Goal: Navigation & Orientation: Find specific page/section

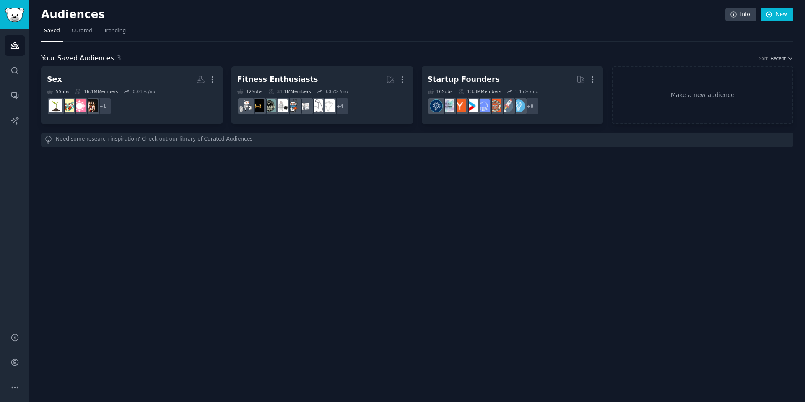
click at [61, 34] on link "Saved" at bounding box center [52, 32] width 22 height 17
click at [73, 34] on span "Curated" at bounding box center [82, 31] width 21 height 8
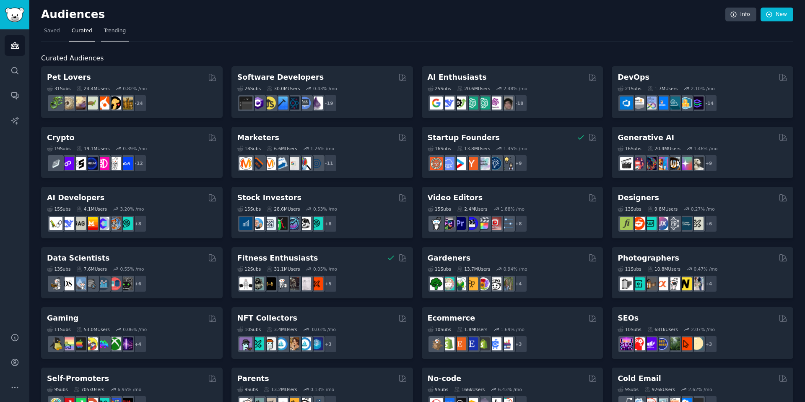
click at [108, 31] on span "Trending" at bounding box center [115, 31] width 22 height 8
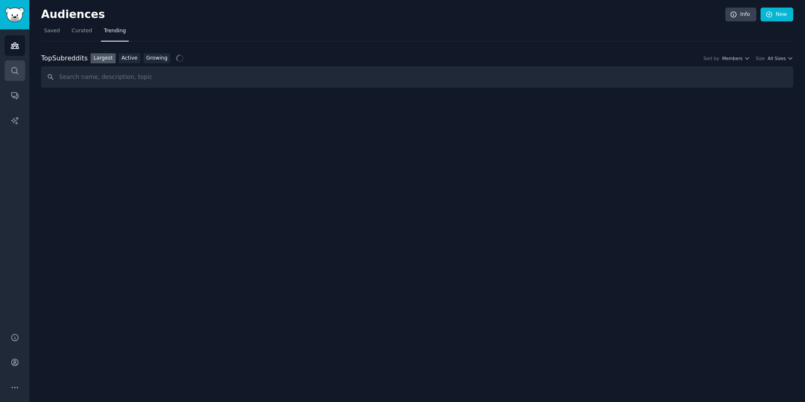
click at [19, 77] on link "Search" at bounding box center [15, 70] width 21 height 21
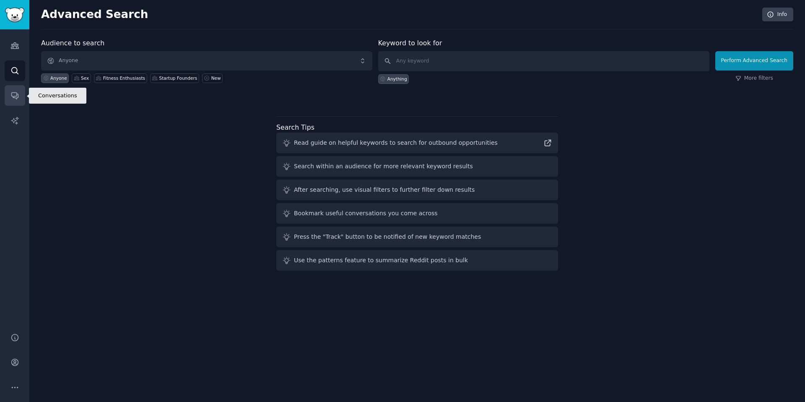
click at [19, 98] on link "Conversations" at bounding box center [15, 95] width 21 height 21
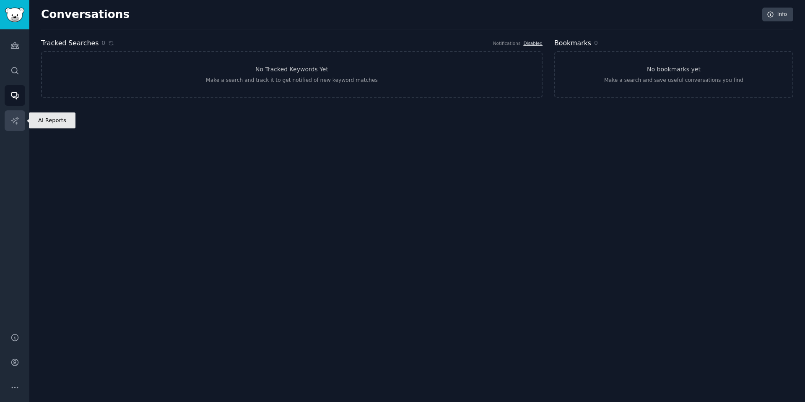
click at [21, 124] on link "AI Reports" at bounding box center [15, 120] width 21 height 21
